Goal: Information Seeking & Learning: Check status

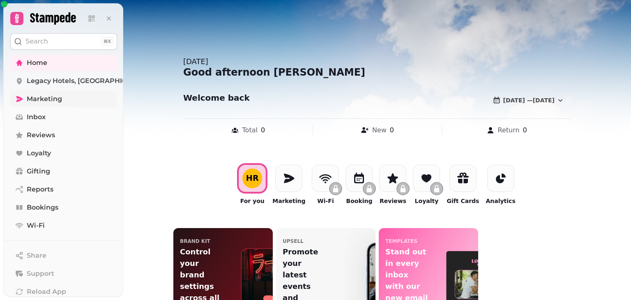
click at [53, 99] on span "Marketing" at bounding box center [44, 99] width 35 height 10
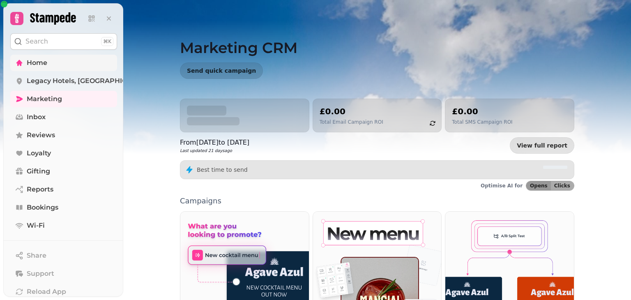
click at [35, 60] on span "Home" at bounding box center [37, 63] width 21 height 10
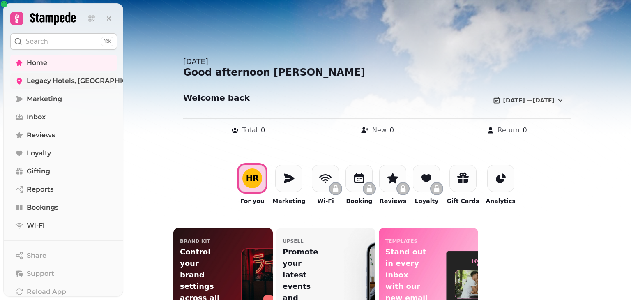
click at [40, 83] on span "Legacy Hotels, [GEOGRAPHIC_DATA] - 83920" at bounding box center [102, 81] width 150 height 10
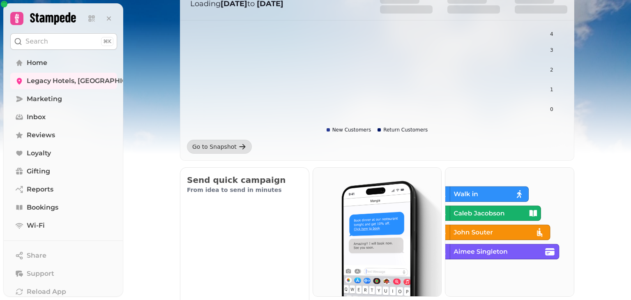
scroll to position [41, 0]
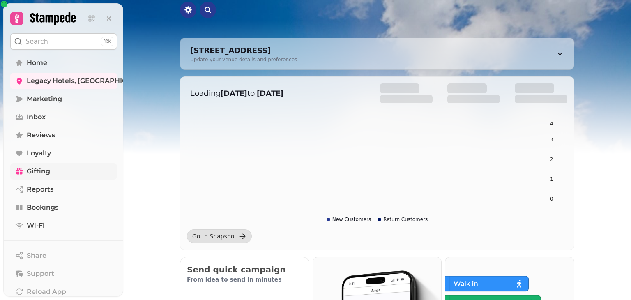
click at [47, 171] on span "Gifting" at bounding box center [38, 171] width 23 height 10
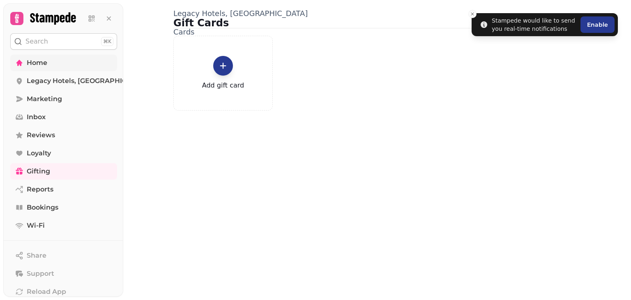
click at [60, 57] on link "Home" at bounding box center [63, 63] width 107 height 16
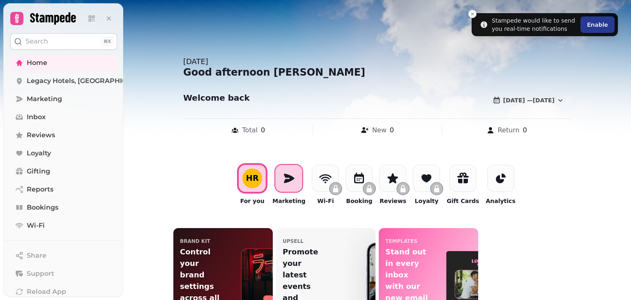
click at [298, 178] on div at bounding box center [288, 178] width 27 height 27
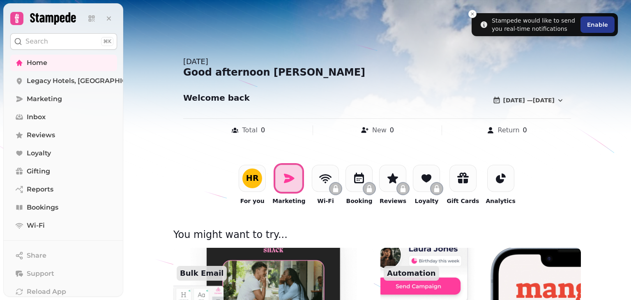
scroll to position [164, 0]
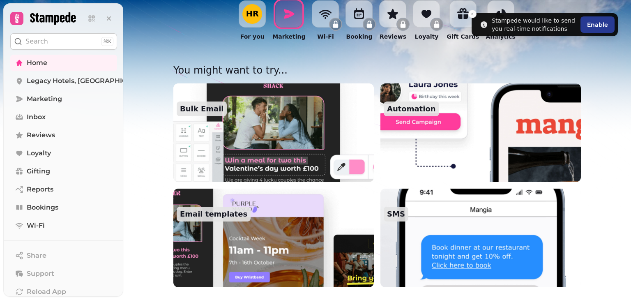
click at [57, 37] on button "Search ⌘K" at bounding box center [63, 41] width 107 height 16
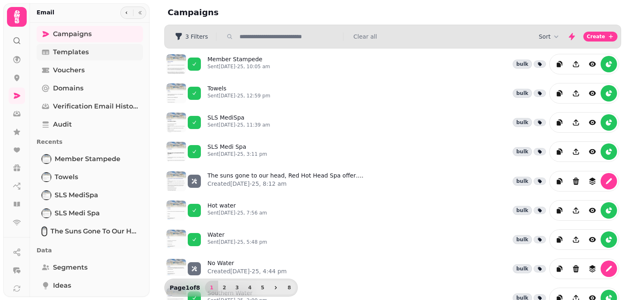
click at [98, 54] on link "Templates" at bounding box center [90, 52] width 106 height 16
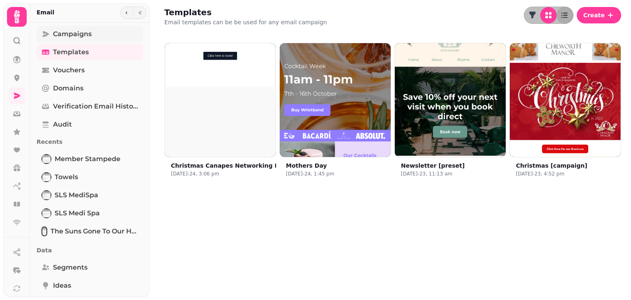
click at [83, 34] on span "Campaigns" at bounding box center [72, 34] width 39 height 10
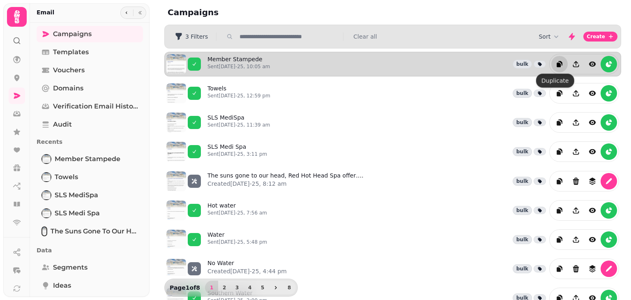
click at [553, 59] on button "duplicate" at bounding box center [559, 64] width 16 height 16
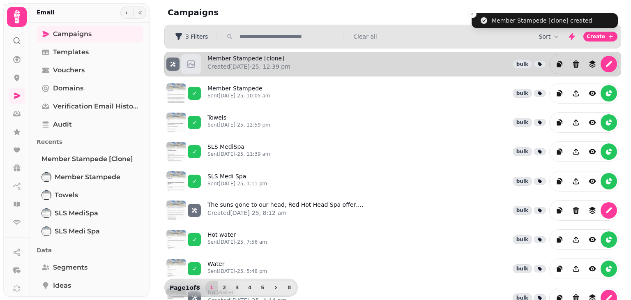
click at [321, 61] on div "Member Stampede [clone] Created 22nd Aug-25, 12:39 pm bulk" at bounding box center [414, 64] width 412 height 21
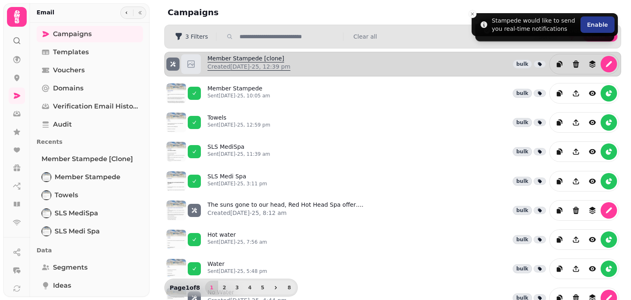
click at [287, 61] on link "Member Stampede [clone] Created 22nd Aug-25, 12:39 pm" at bounding box center [249, 64] width 83 height 20
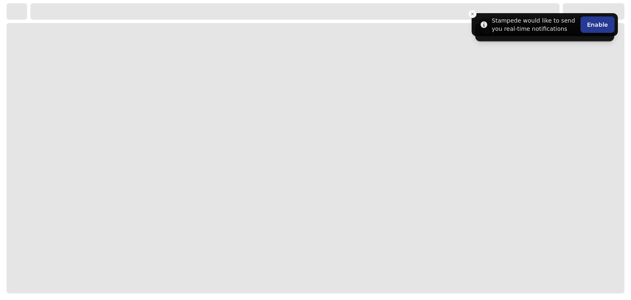
click at [287, 61] on div at bounding box center [316, 158] width 618 height 270
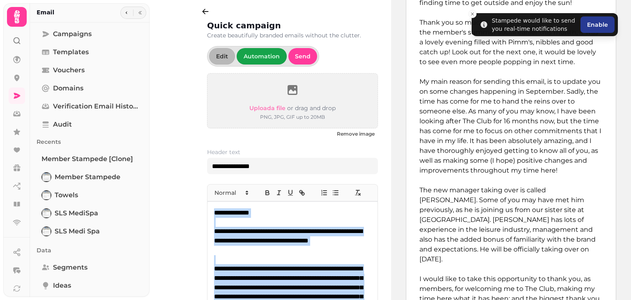
drag, startPoint x: 283, startPoint y: 266, endPoint x: 164, endPoint y: -18, distance: 307.8
click at [164, 0] on html "**********" at bounding box center [315, 150] width 631 height 300
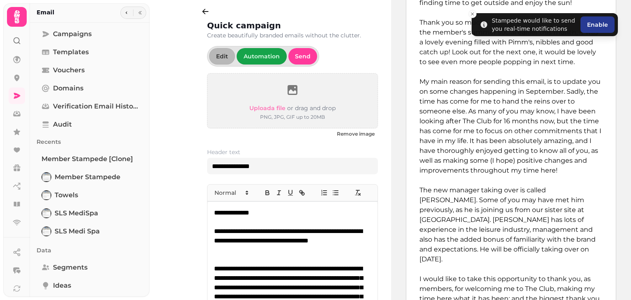
scroll to position [50, 0]
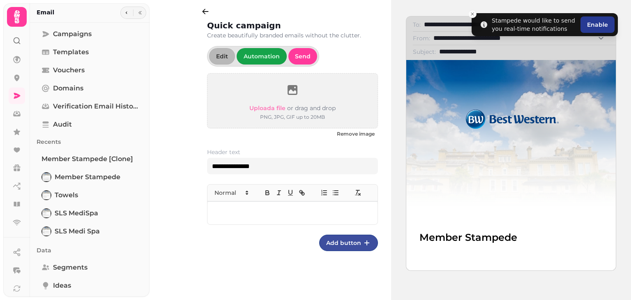
click at [339, 244] on span "Add button" at bounding box center [343, 243] width 35 height 6
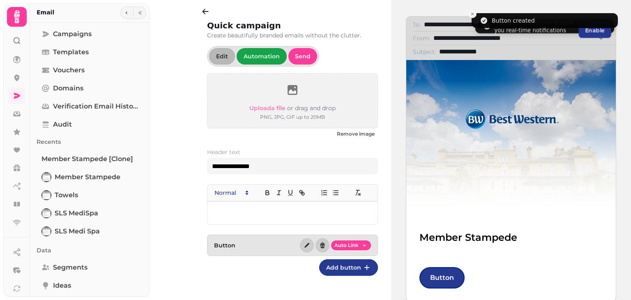
scroll to position [81, 0]
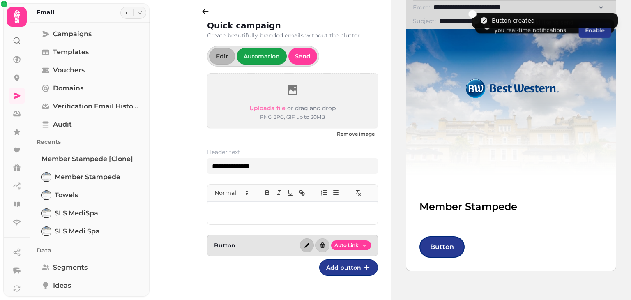
click at [309, 240] on button "button" at bounding box center [307, 245] width 14 height 14
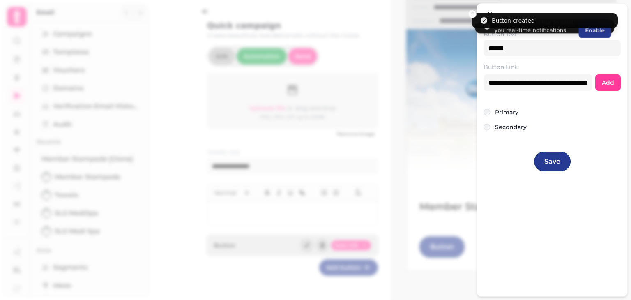
click at [325, 241] on div "**********" at bounding box center [315, 156] width 631 height 287
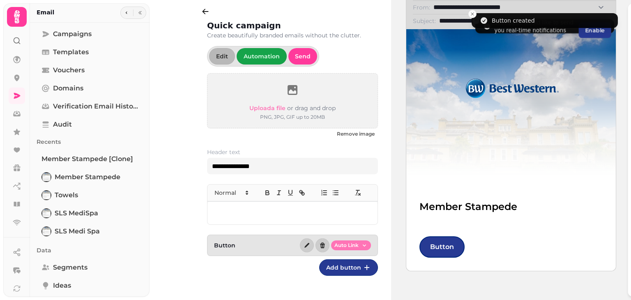
click at [350, 248] on html "**********" at bounding box center [315, 150] width 631 height 300
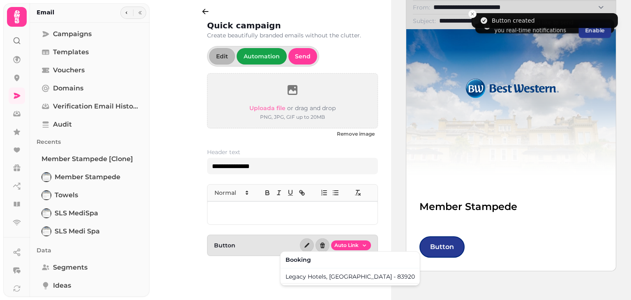
click at [350, 245] on html "**********" at bounding box center [315, 150] width 631 height 300
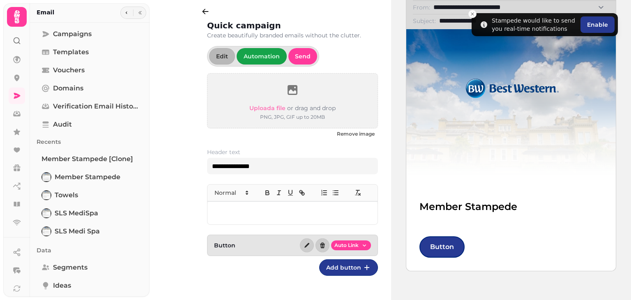
click at [350, 245] on html "**********" at bounding box center [315, 150] width 631 height 300
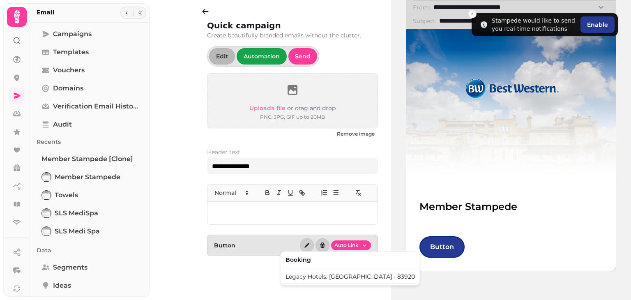
click at [305, 232] on html "**********" at bounding box center [315, 150] width 631 height 300
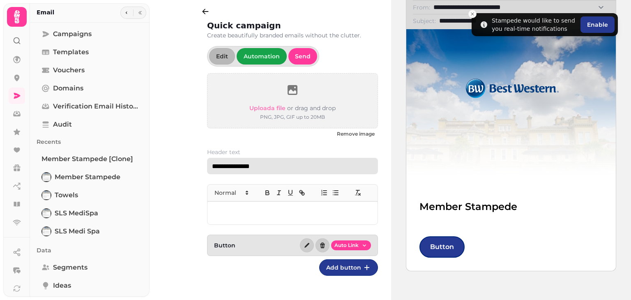
click at [268, 161] on input "**********" at bounding box center [292, 166] width 171 height 16
click at [263, 161] on input "******" at bounding box center [292, 166] width 171 height 16
type input "*"
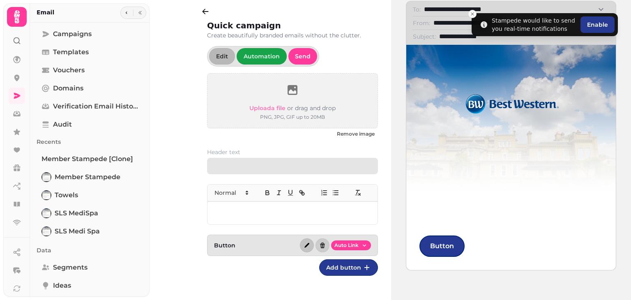
scroll to position [64, 0]
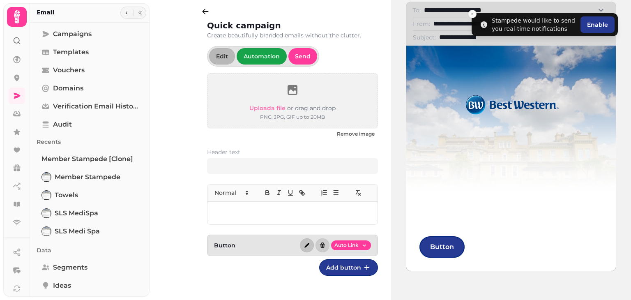
click at [305, 248] on button "button" at bounding box center [307, 245] width 14 height 14
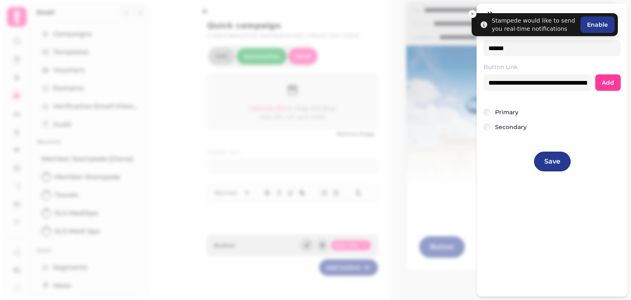
click at [305, 248] on div "**********" at bounding box center [315, 156] width 631 height 287
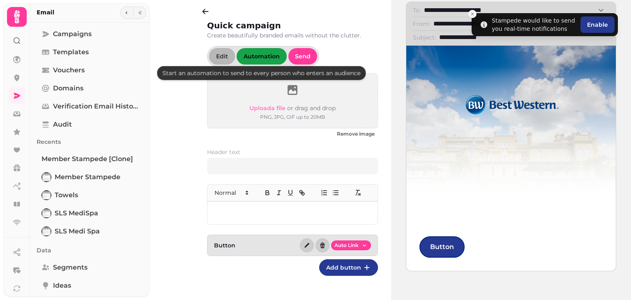
click at [284, 58] on button "Automation" at bounding box center [262, 56] width 50 height 16
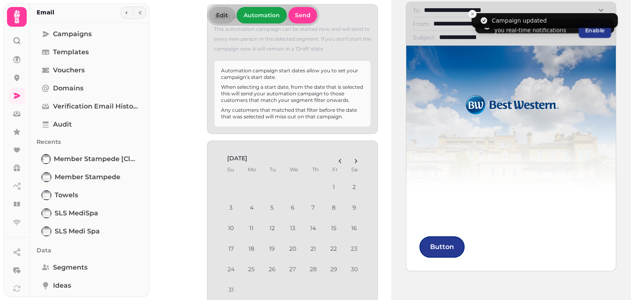
scroll to position [121, 0]
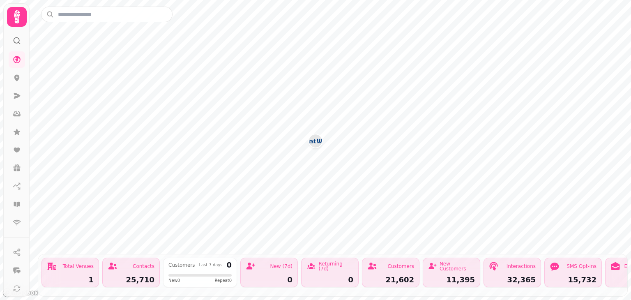
click at [14, 45] on div at bounding box center [16, 37] width 15 height 21
click at [22, 52] on link at bounding box center [17, 59] width 16 height 16
click at [18, 75] on icon at bounding box center [16, 78] width 5 height 7
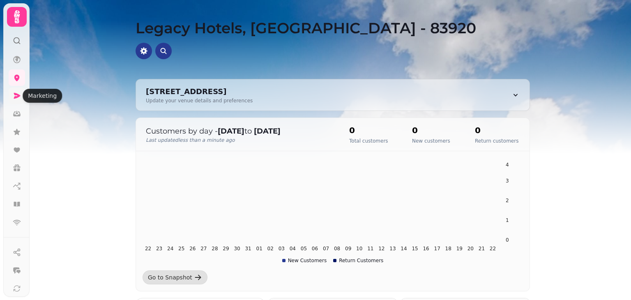
click at [17, 92] on icon at bounding box center [17, 96] width 8 height 8
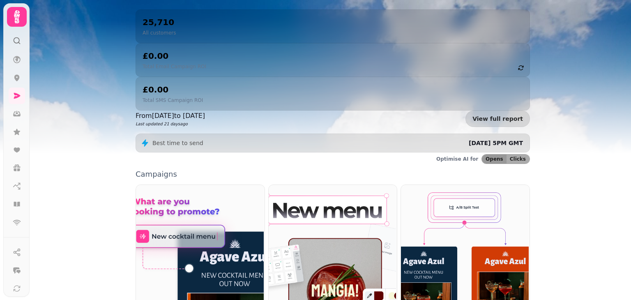
scroll to position [89, 0]
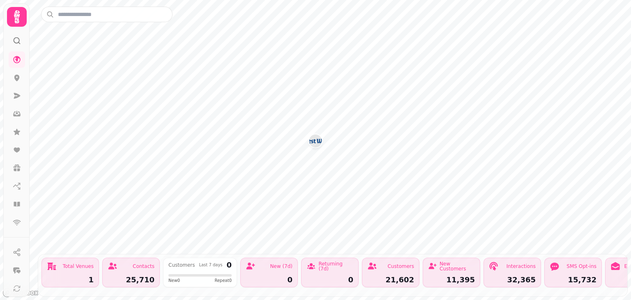
click at [20, 17] on icon at bounding box center [17, 17] width 16 height 16
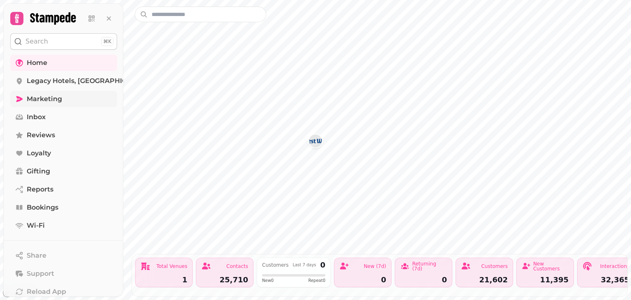
click at [34, 91] on link "Marketing" at bounding box center [63, 99] width 107 height 16
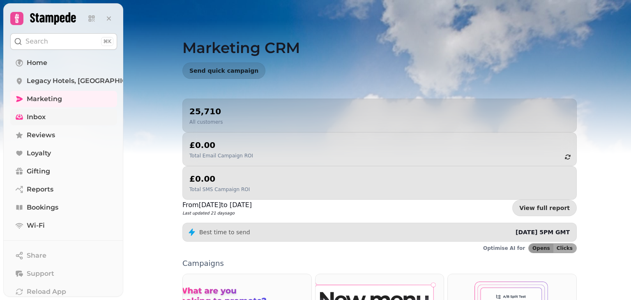
click at [31, 116] on span "Inbox" at bounding box center [36, 117] width 19 height 10
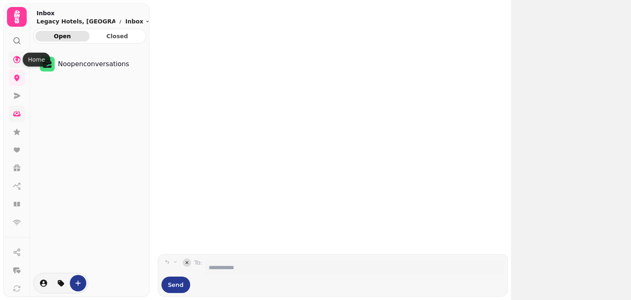
click at [16, 60] on icon at bounding box center [16, 59] width 7 height 7
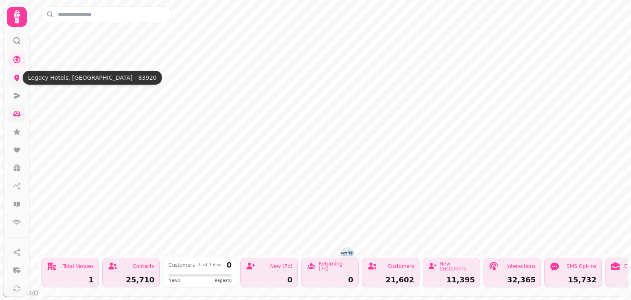
click at [13, 76] on icon at bounding box center [17, 78] width 8 height 8
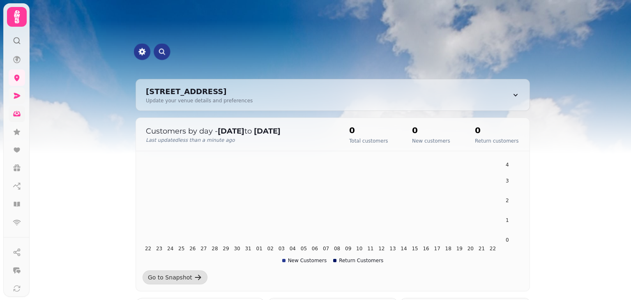
click at [19, 93] on icon at bounding box center [17, 96] width 8 height 8
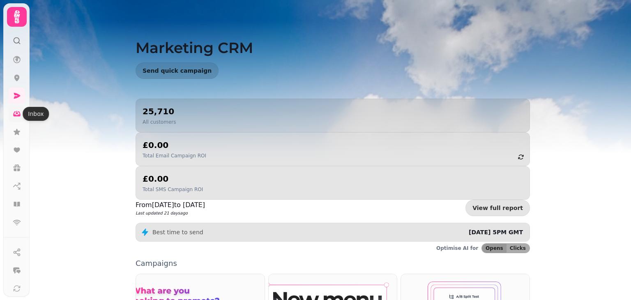
click at [17, 119] on link at bounding box center [17, 114] width 16 height 16
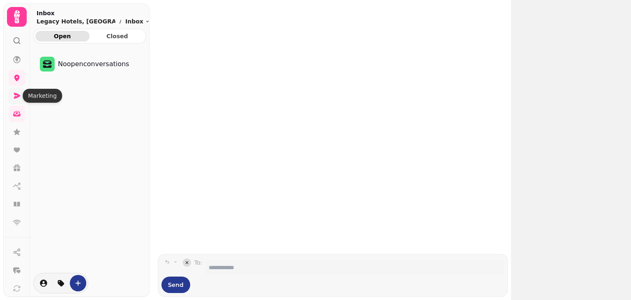
click at [19, 102] on link at bounding box center [17, 96] width 16 height 16
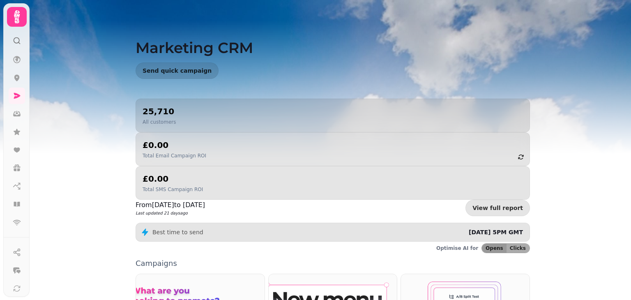
click at [7, 102] on nav at bounding box center [16, 140] width 21 height 179
click at [13, 98] on icon at bounding box center [17, 96] width 8 height 8
click at [15, 15] on icon at bounding box center [17, 16] width 6 height 13
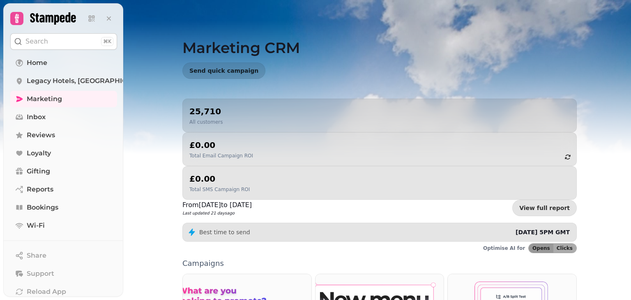
click at [182, 136] on div "25,710 All customers £0.00 Total Email Campaign ROI £0.00 Total SMS Campaign RO…" at bounding box center [379, 158] width 395 height 118
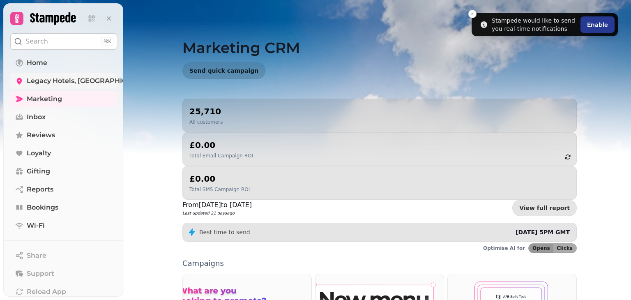
click at [70, 79] on span "Legacy Hotels, [GEOGRAPHIC_DATA] - 83920" at bounding box center [102, 81] width 150 height 10
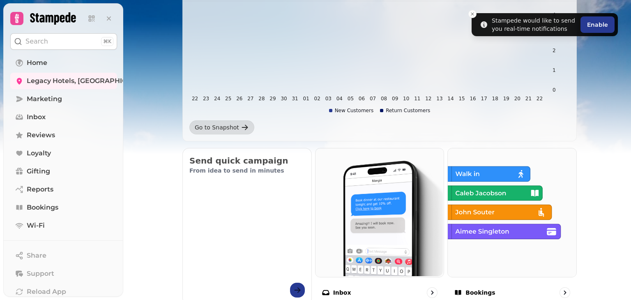
scroll to position [164, 0]
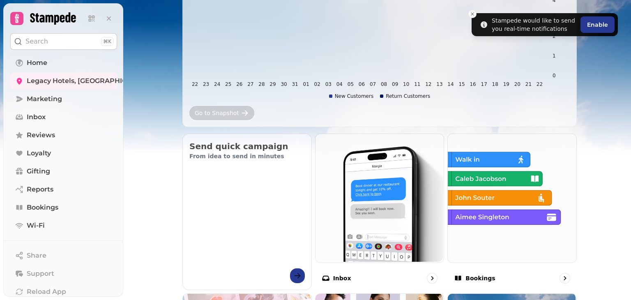
click at [219, 112] on div "Go to Snapshot" at bounding box center [217, 113] width 44 height 8
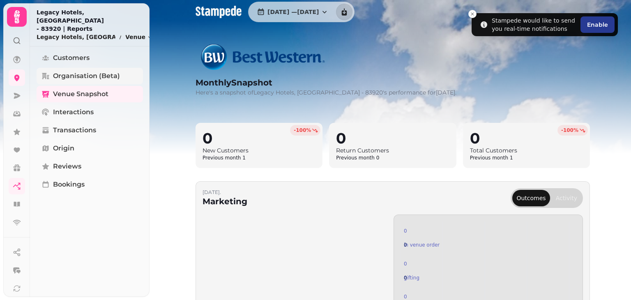
click at [76, 71] on span "Organisation (beta)" at bounding box center [86, 76] width 67 height 10
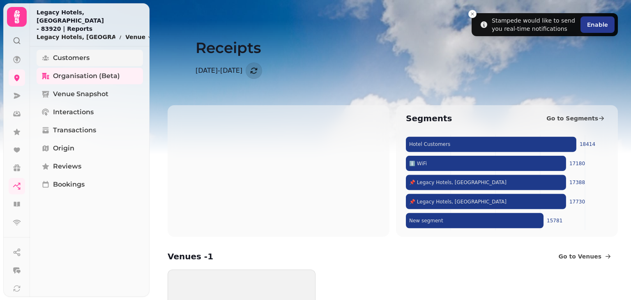
click at [81, 56] on link "Customers" at bounding box center [90, 58] width 106 height 16
select select "**"
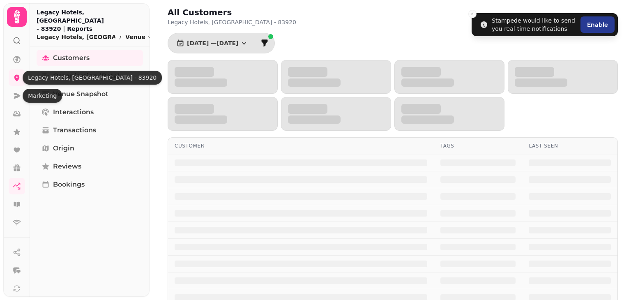
click at [16, 104] on nav at bounding box center [16, 140] width 21 height 179
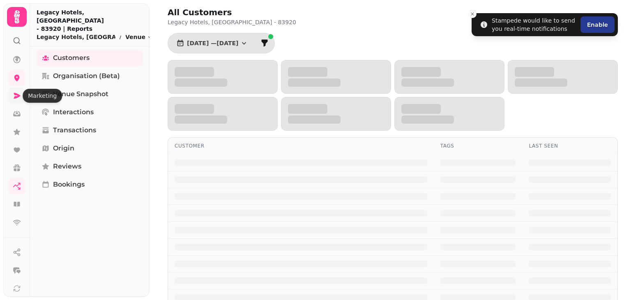
click at [12, 93] on link at bounding box center [17, 96] width 16 height 16
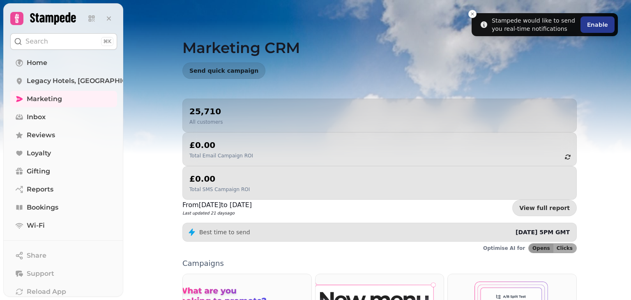
click at [220, 111] on div "25,710 All customers" at bounding box center [379, 116] width 381 height 20
click at [536, 200] on link "View full report" at bounding box center [544, 208] width 65 height 16
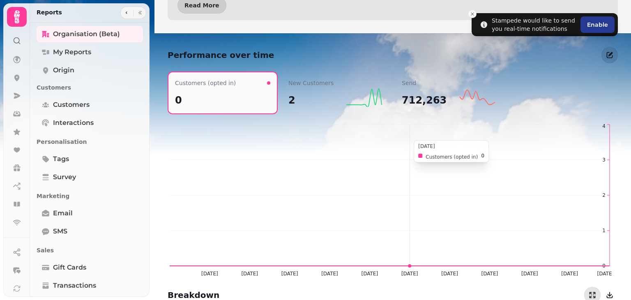
scroll to position [637, 0]
